Goal: Task Accomplishment & Management: Manage account settings

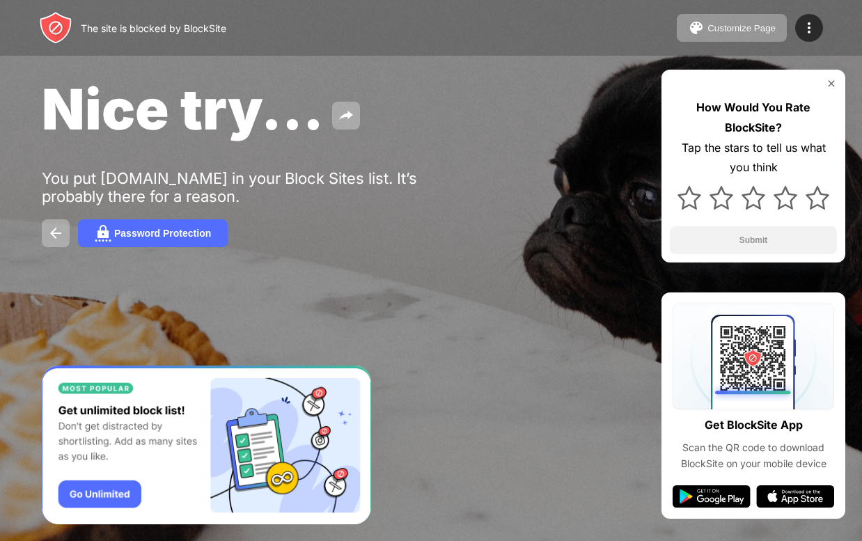
click at [839, 86] on div "How Would You Rate BlockSite? Tap the stars to tell us what you think Submit" at bounding box center [754, 166] width 184 height 193
click at [834, 81] on img at bounding box center [831, 83] width 11 height 11
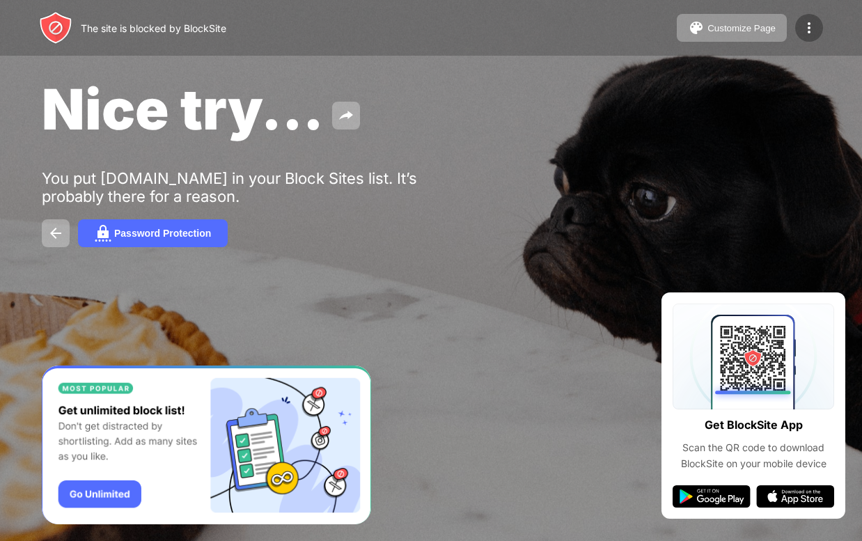
click at [804, 24] on img at bounding box center [809, 28] width 17 height 17
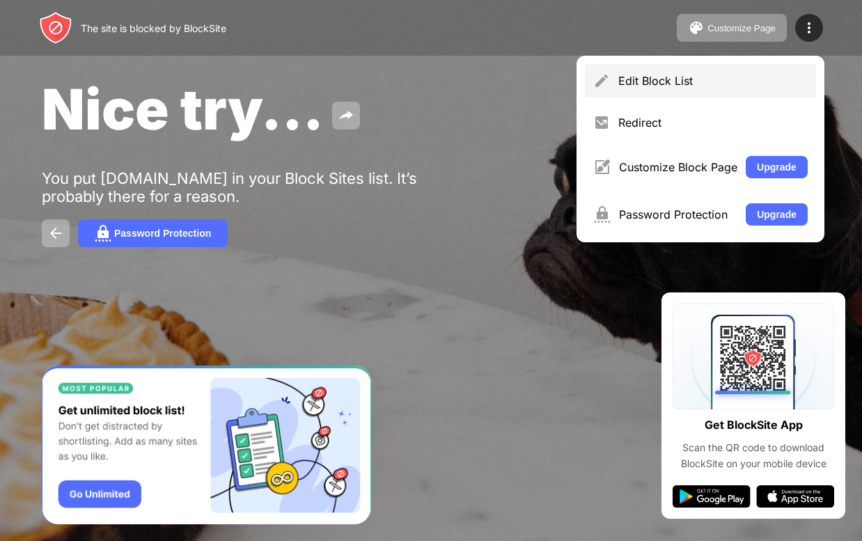
click at [718, 83] on div "Edit Block List" at bounding box center [713, 81] width 189 height 14
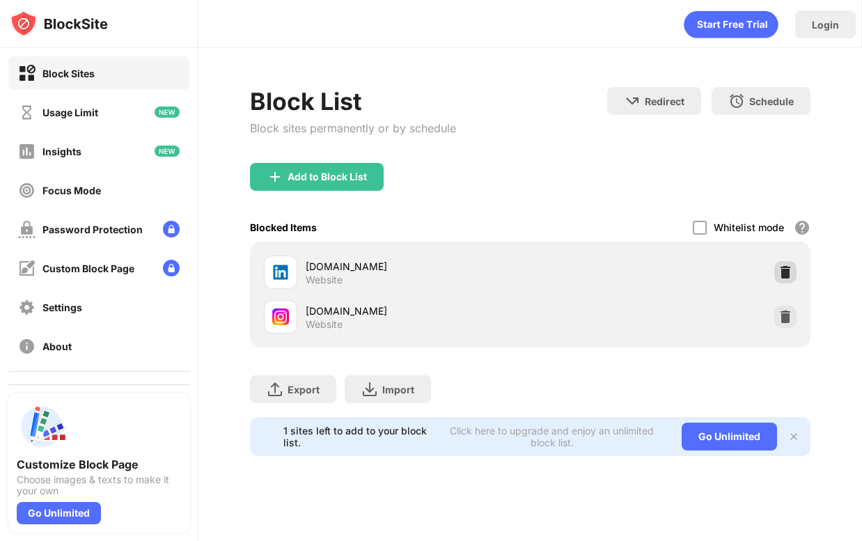
click at [788, 279] on div at bounding box center [786, 272] width 22 height 22
click at [775, 265] on div at bounding box center [786, 272] width 22 height 22
